Goal: Transaction & Acquisition: Purchase product/service

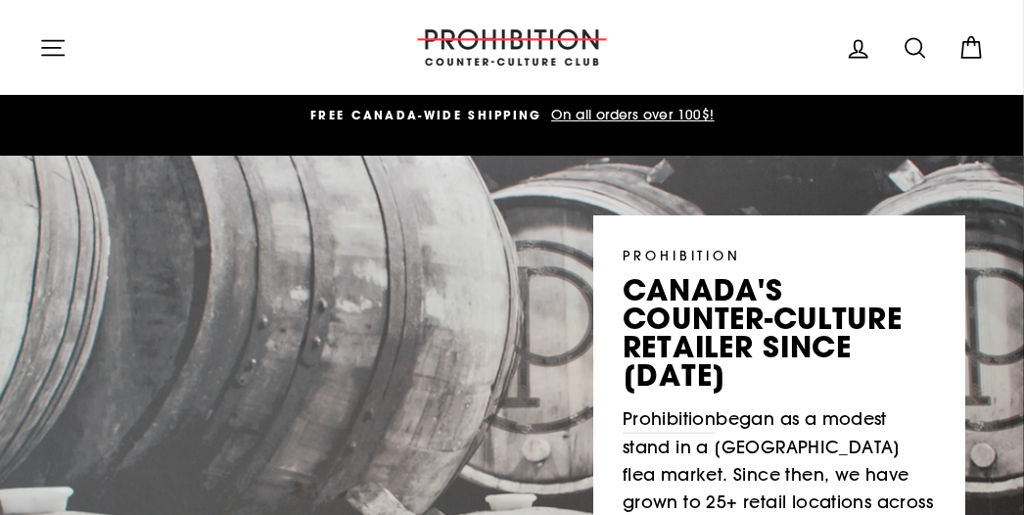
click at [43, 46] on icon "button" at bounding box center [52, 47] width 27 height 27
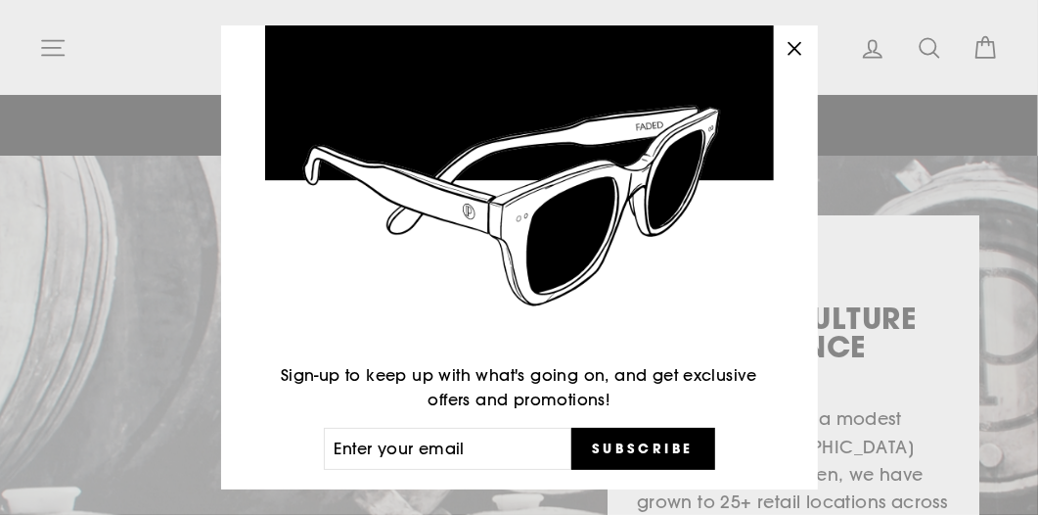
scroll to position [98, 0]
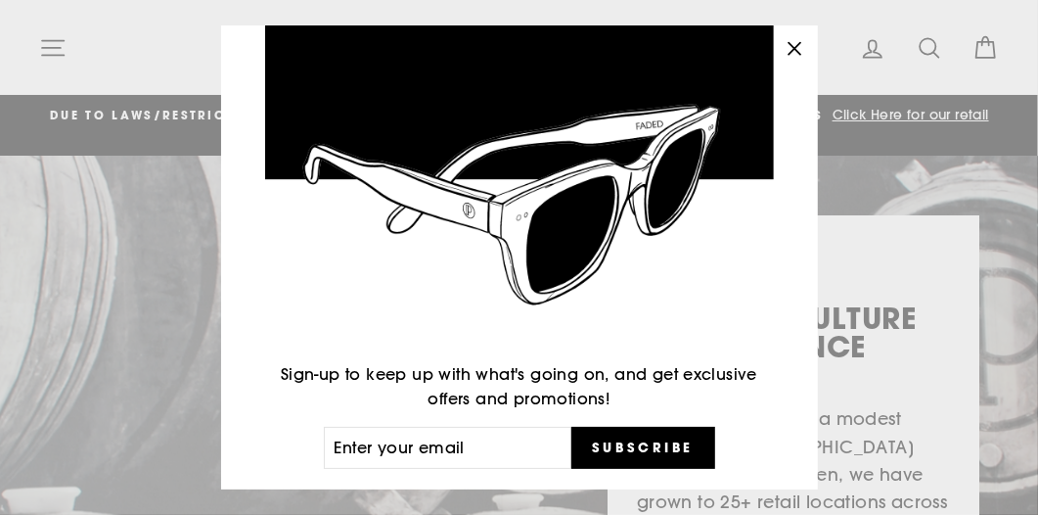
click at [799, 47] on icon "button" at bounding box center [795, 49] width 12 height 12
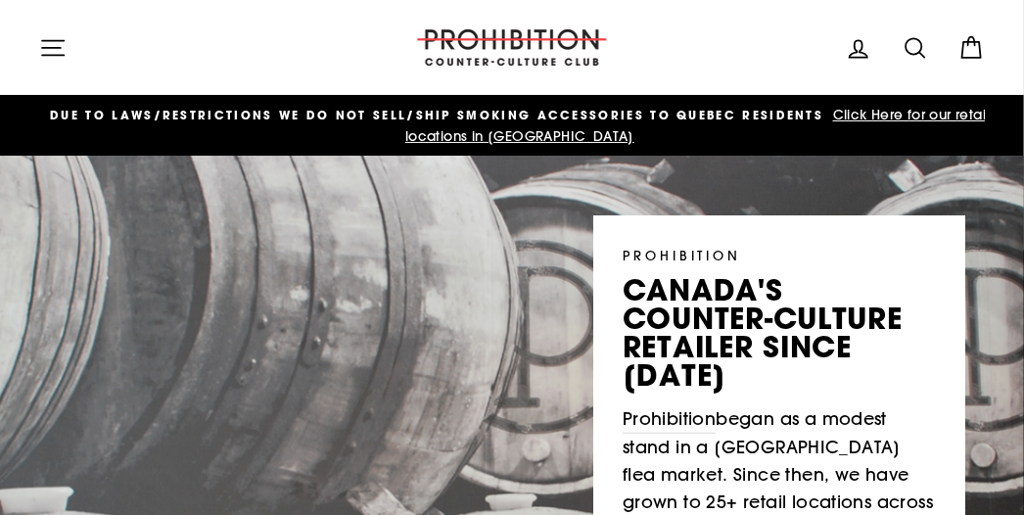
click at [39, 51] on icon "button" at bounding box center [52, 47] width 27 height 27
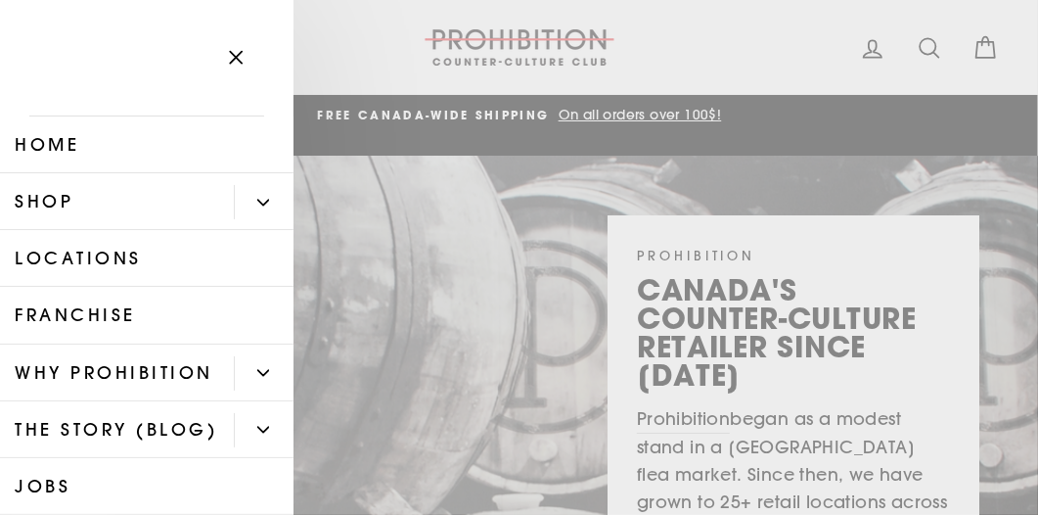
click at [101, 202] on link "Shop" at bounding box center [117, 201] width 234 height 57
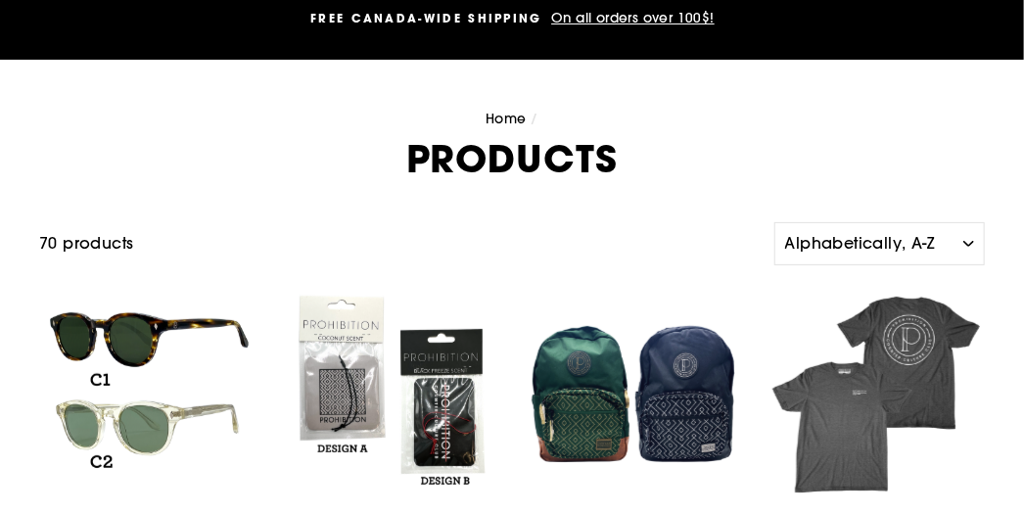
scroll to position [196, 0]
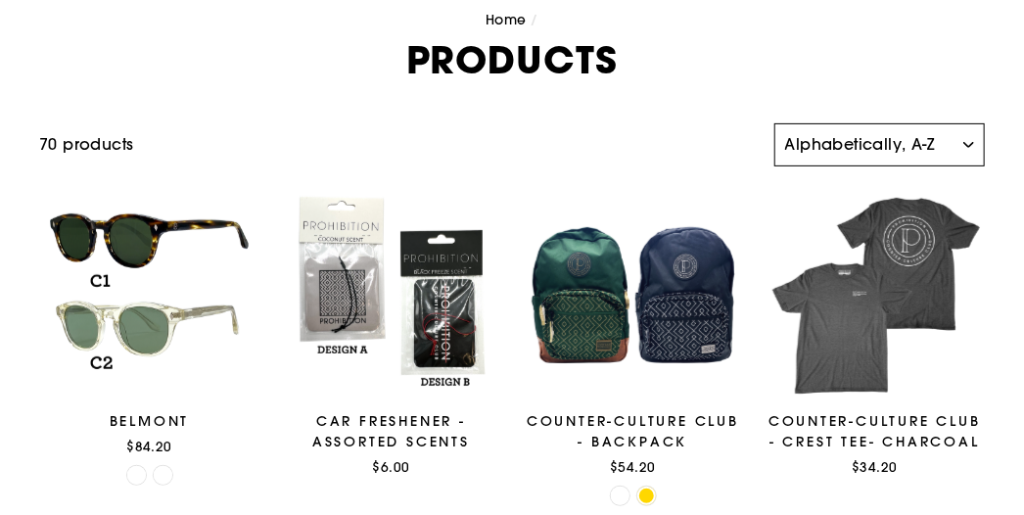
click at [870, 158] on select "Sort Featured Best selling Alphabetically, A-Z Alphabetically, Z-A Price, low t…" at bounding box center [879, 144] width 210 height 43
click at [774, 123] on select "Sort Featured Best selling Alphabetically, A-Z Alphabetically, Z-A Price, low t…" at bounding box center [879, 144] width 210 height 43
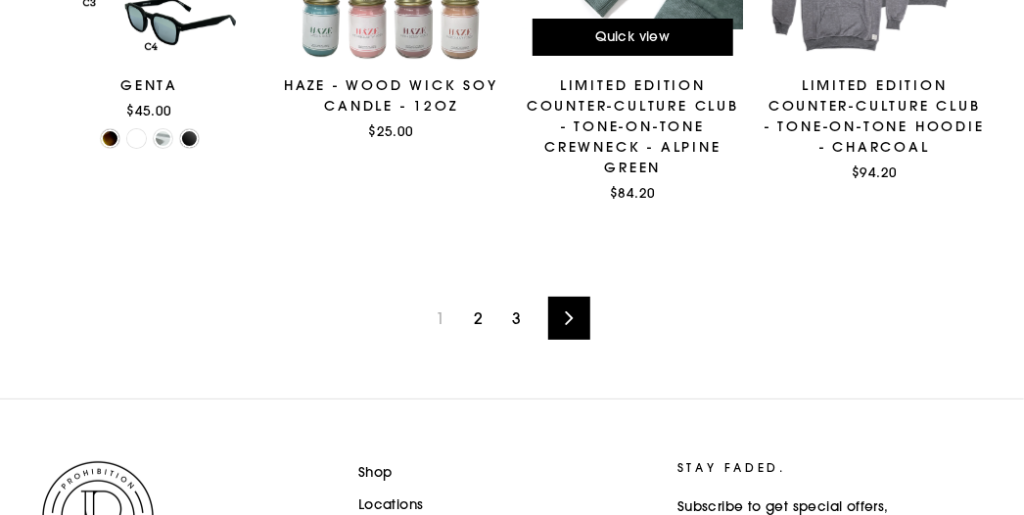
scroll to position [2740, 0]
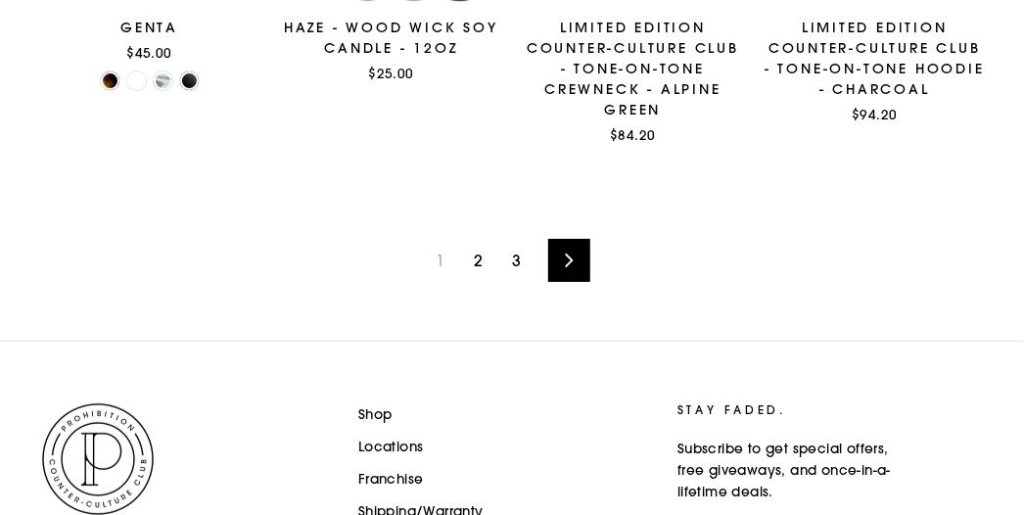
click at [474, 259] on link "2" at bounding box center [478, 260] width 32 height 31
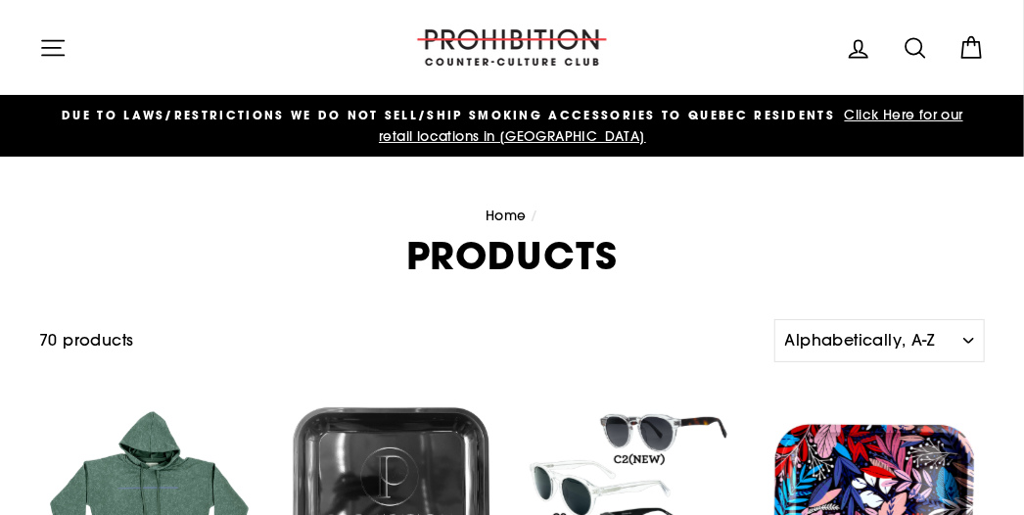
click at [919, 42] on icon at bounding box center [914, 47] width 27 height 27
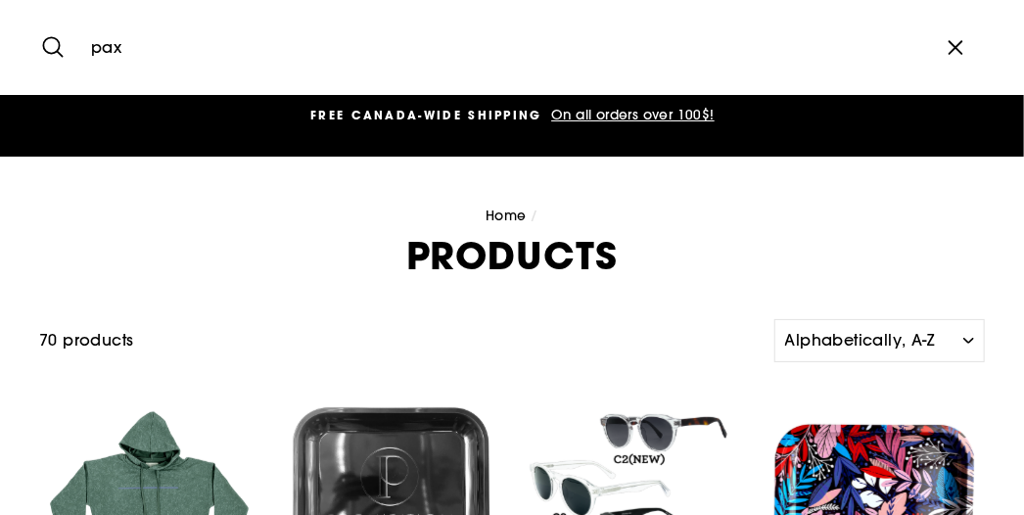
type input "pax"
click at [39, 15] on button "Search" at bounding box center [60, 48] width 42 height 66
